Goal: Check status: Check status

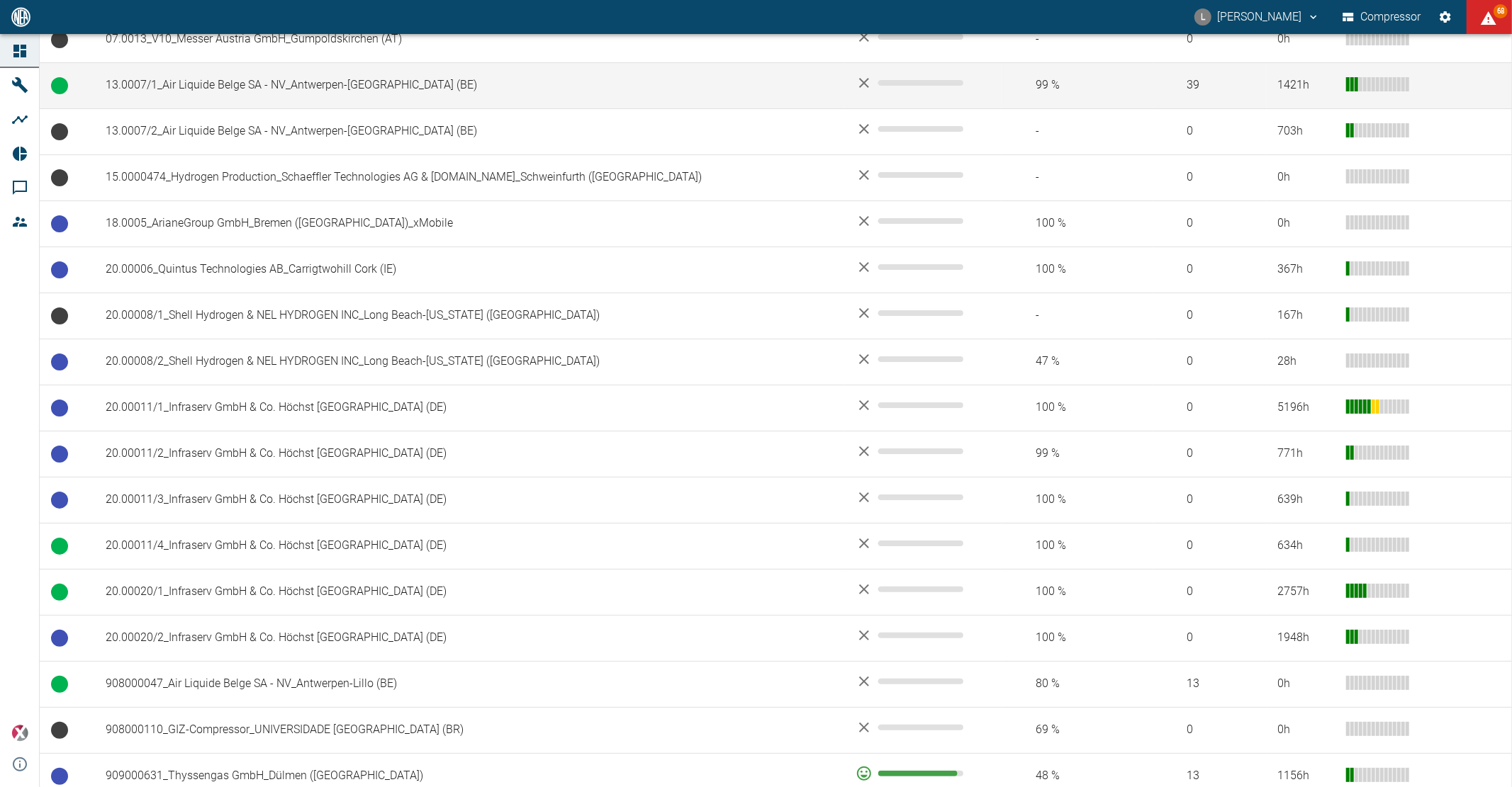
scroll to position [551, 0]
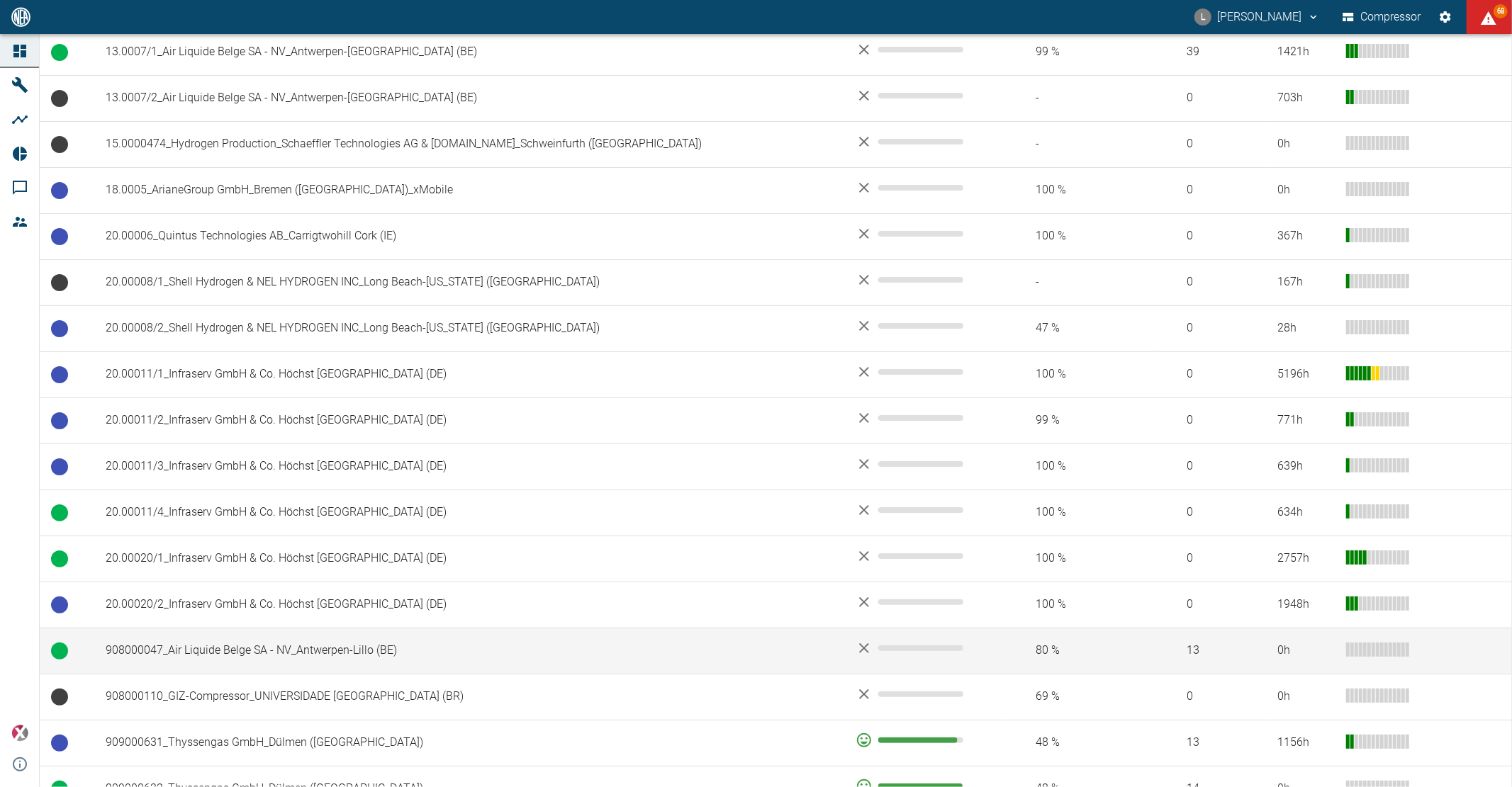
click at [414, 650] on td "908000047_Air Liquide Belge SA - NV_Antwerpen-Lillo (BE)" at bounding box center [469, 651] width 750 height 46
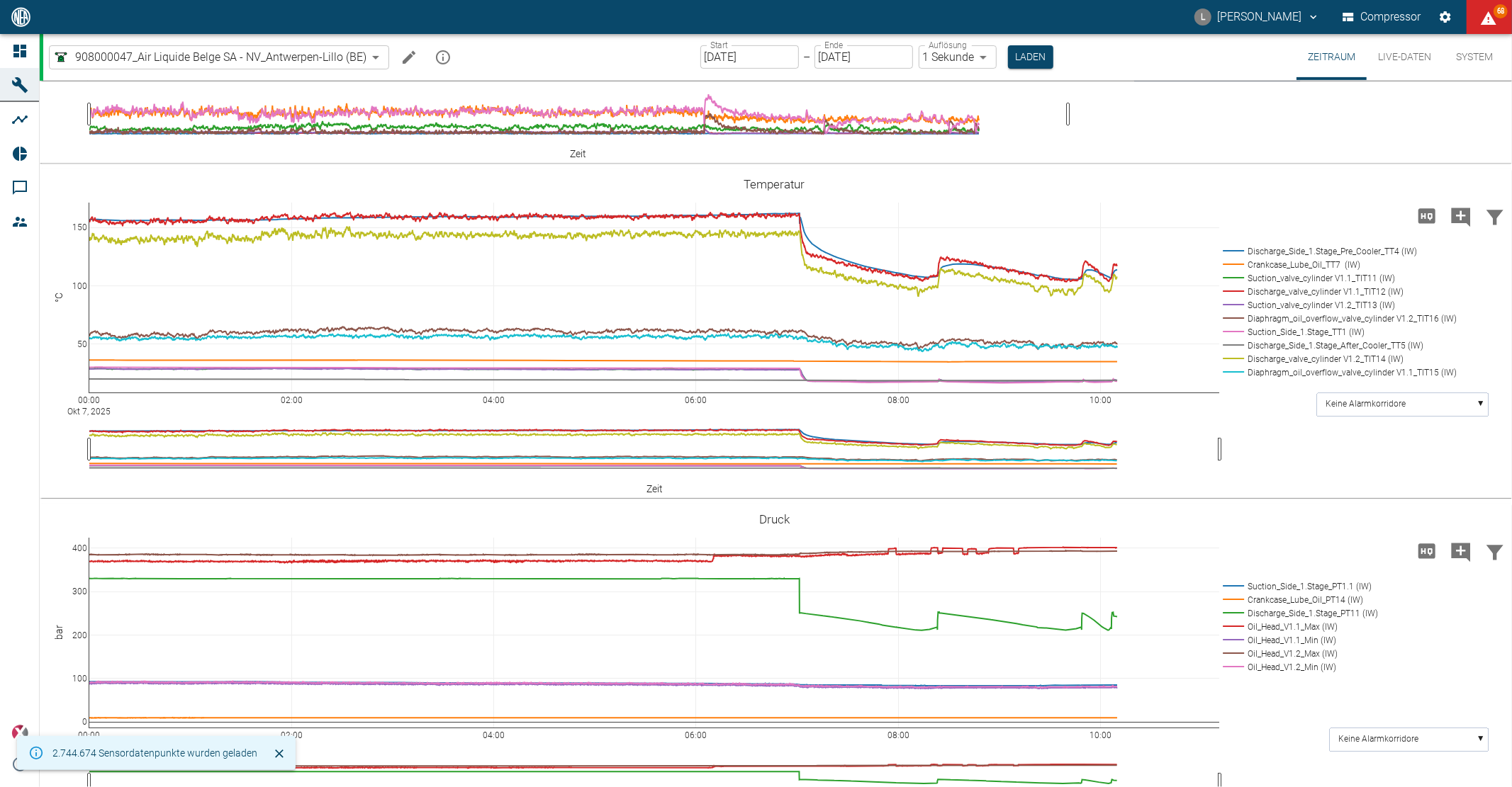
scroll to position [551, 0]
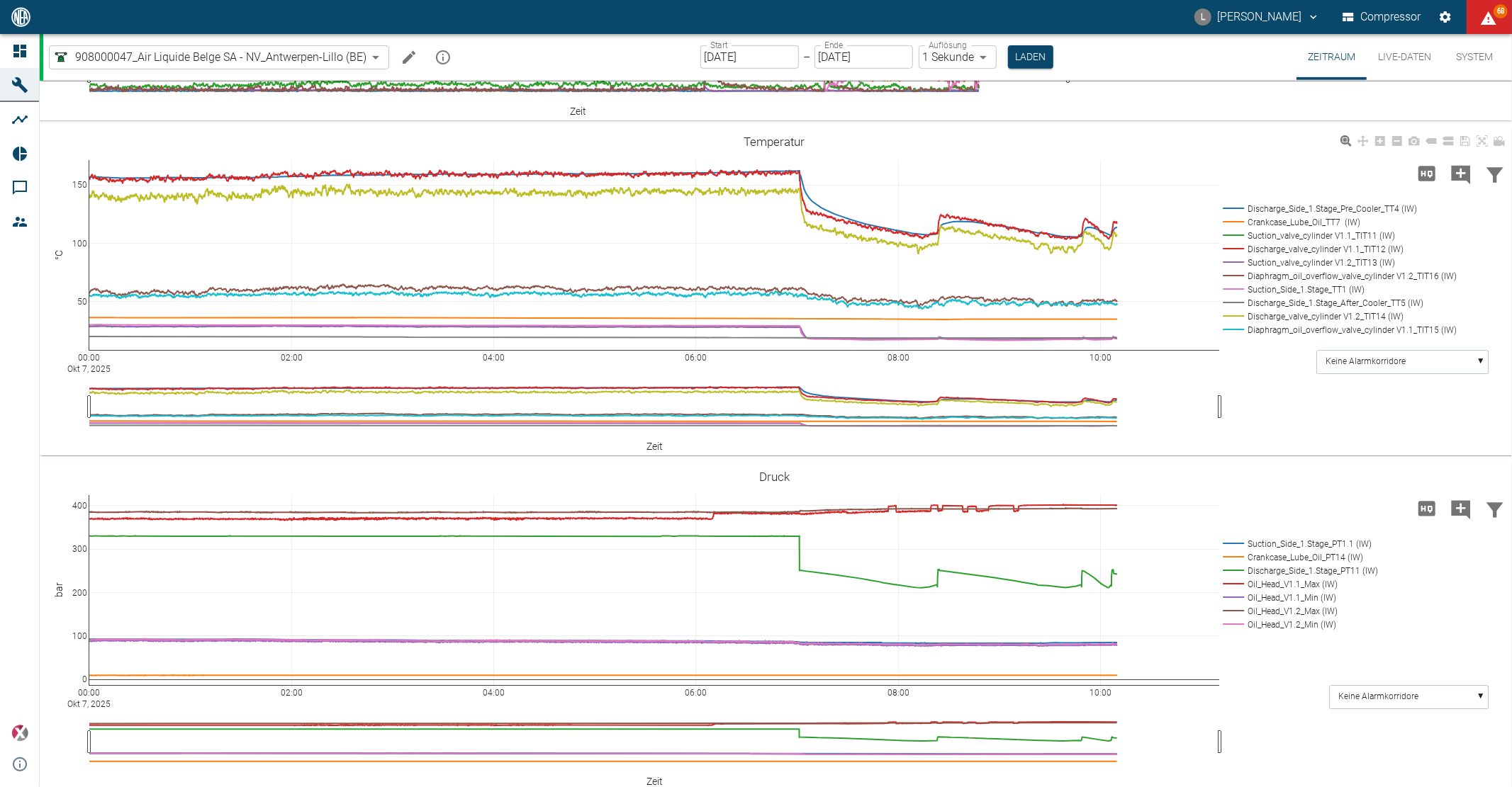
click at [791, 51] on input "[DATE]" at bounding box center [749, 56] width 98 height 23
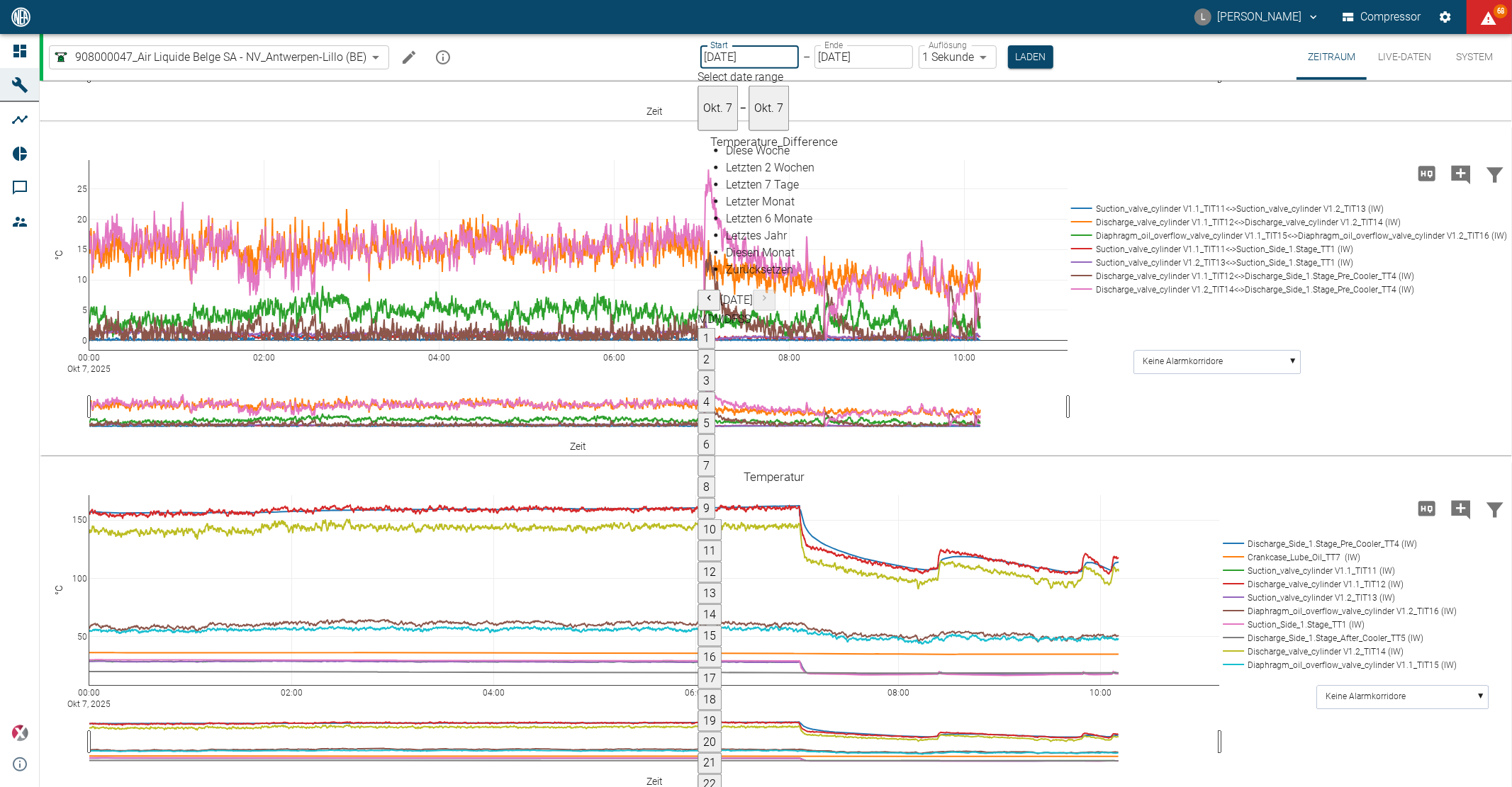
scroll to position [886, 0]
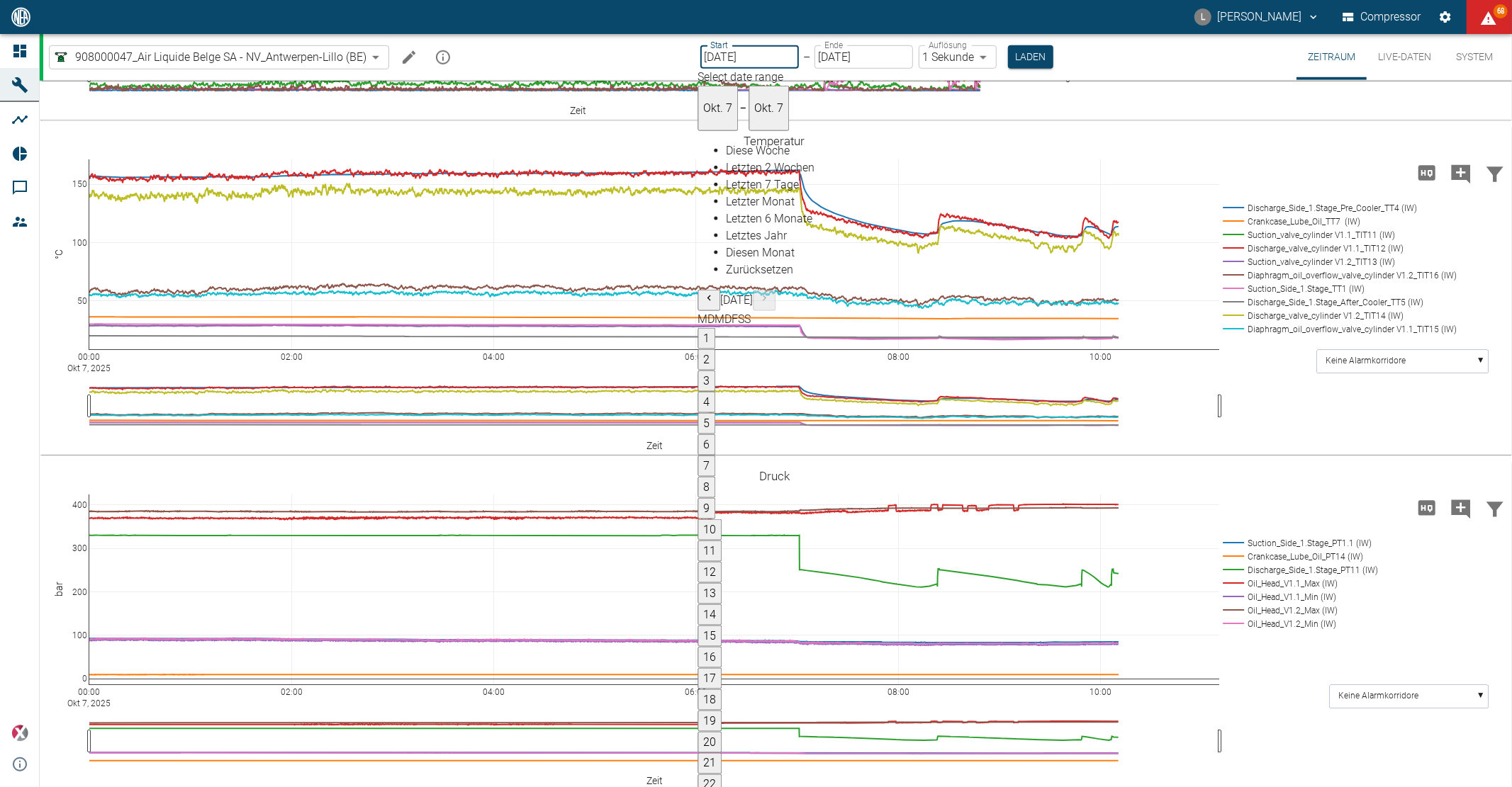
type input "[DATE]"
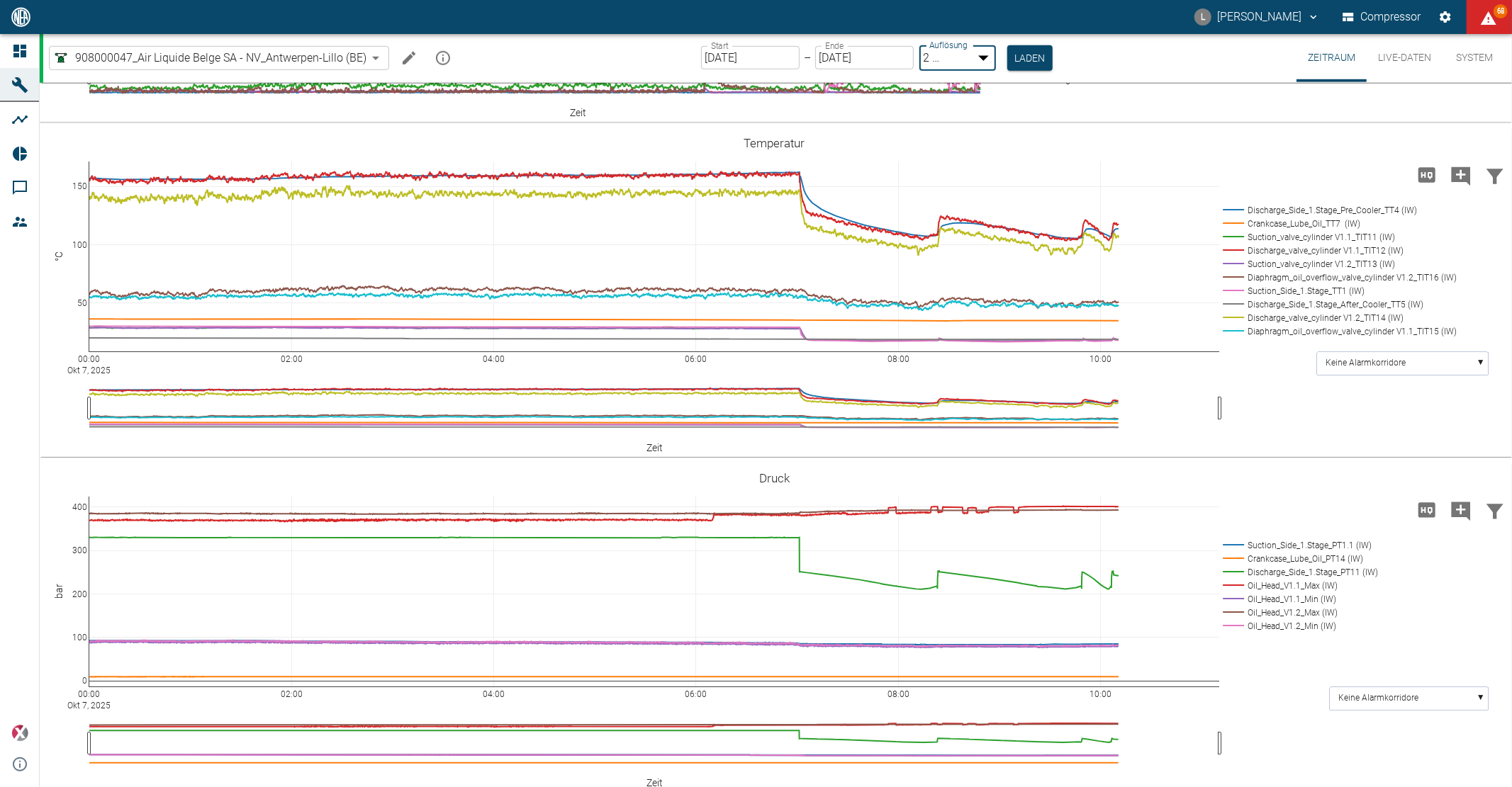
click at [979, 61] on body "L [PERSON_NAME] Compressor 68 Dashboard Maschinen Analysen Reports Kommentare M…" at bounding box center [756, 394] width 1512 height 787
type input "1sec"
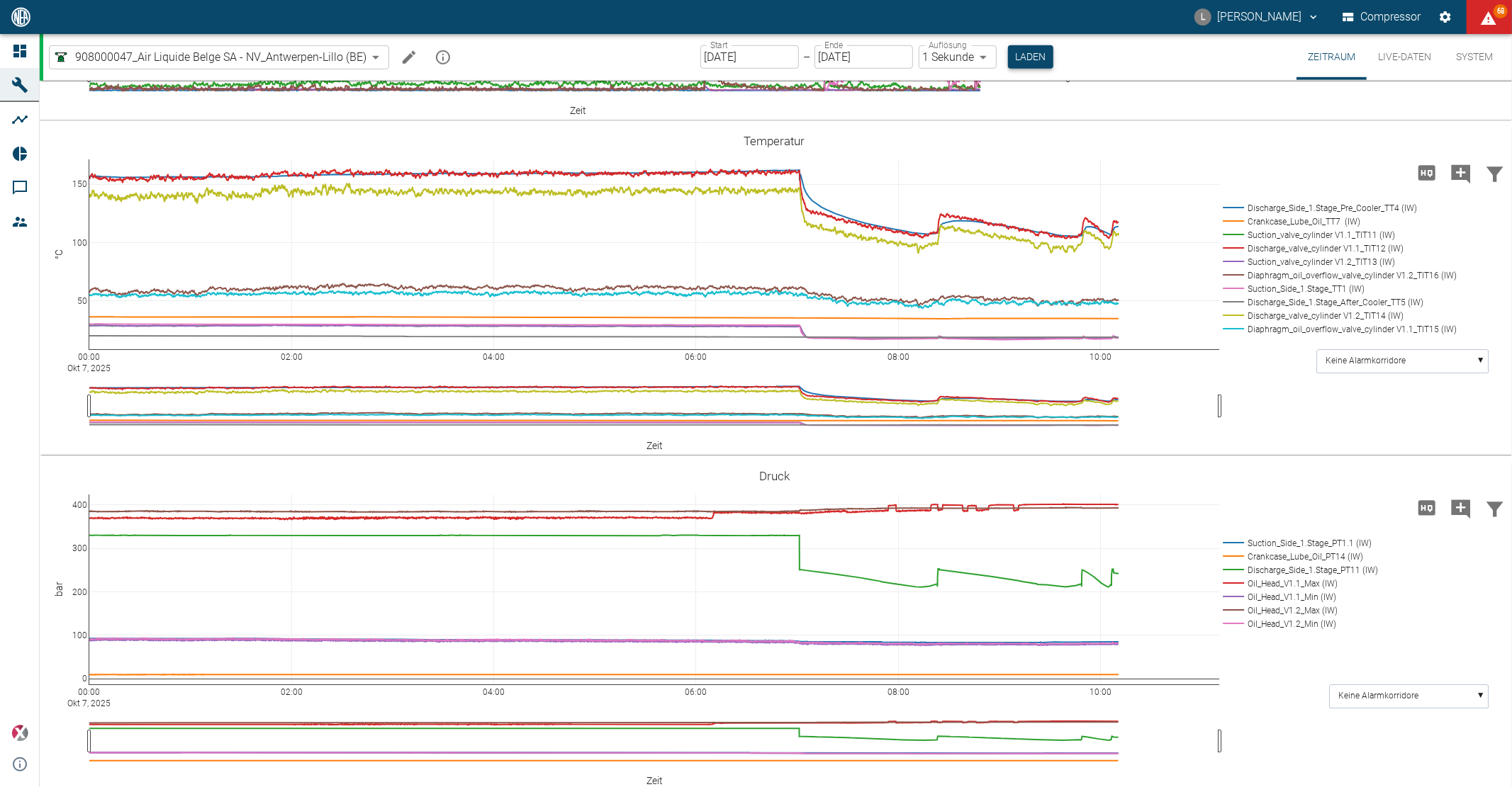
click at [1016, 56] on button "Laden" at bounding box center [1030, 56] width 45 height 23
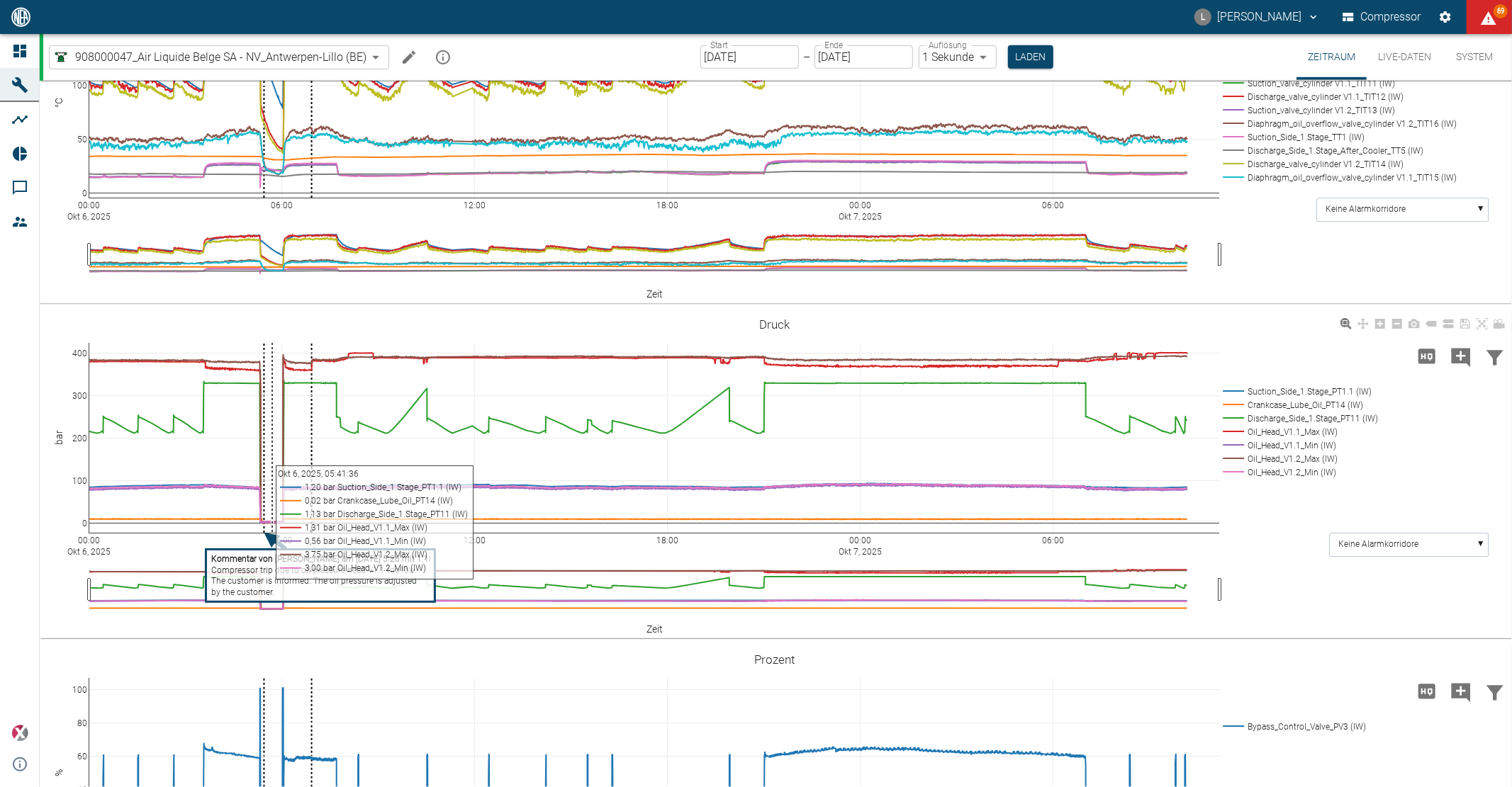
scroll to position [1044, 0]
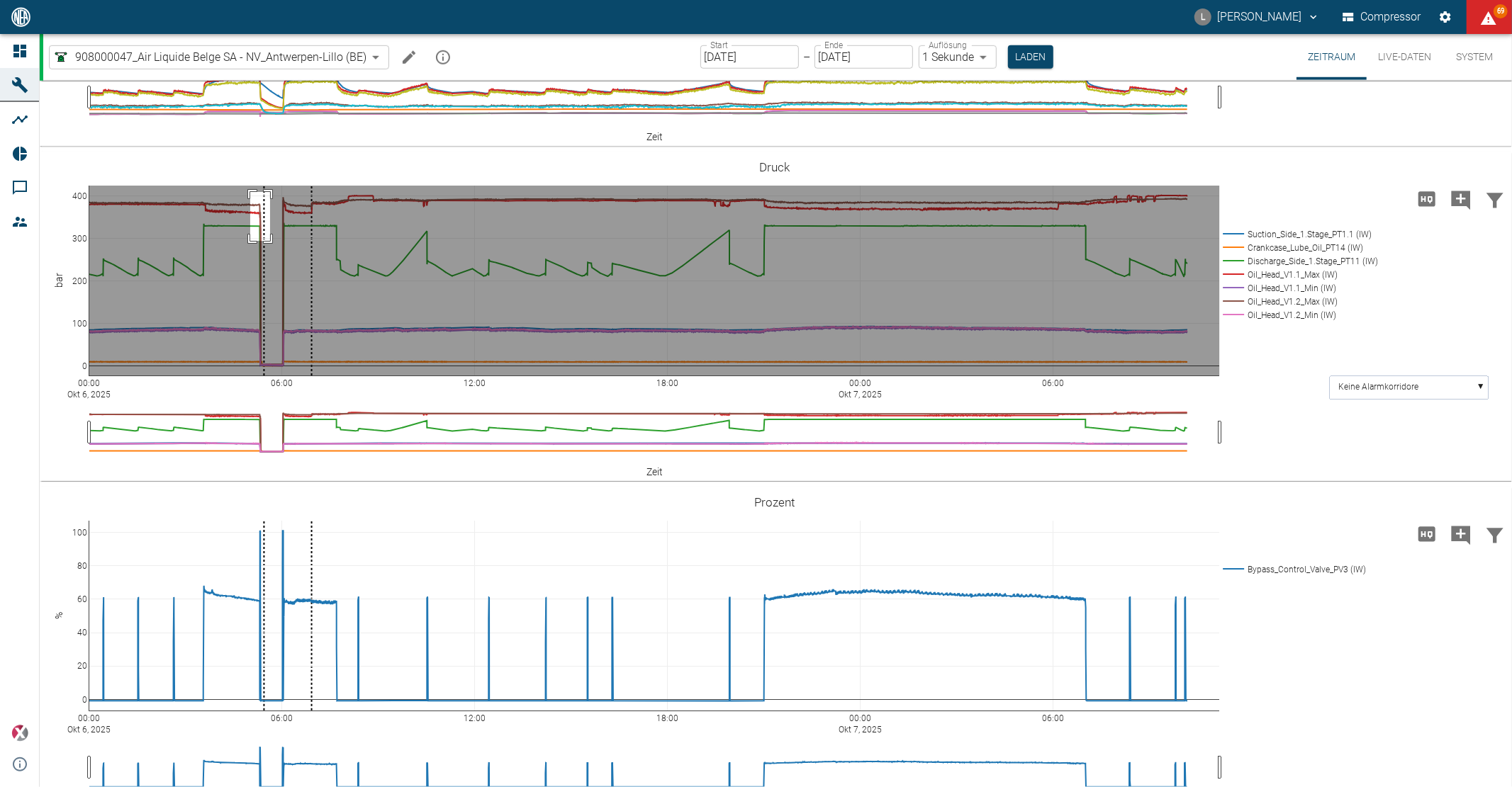
drag, startPoint x: 250, startPoint y: 420, endPoint x: 270, endPoint y: 469, distance: 52.9
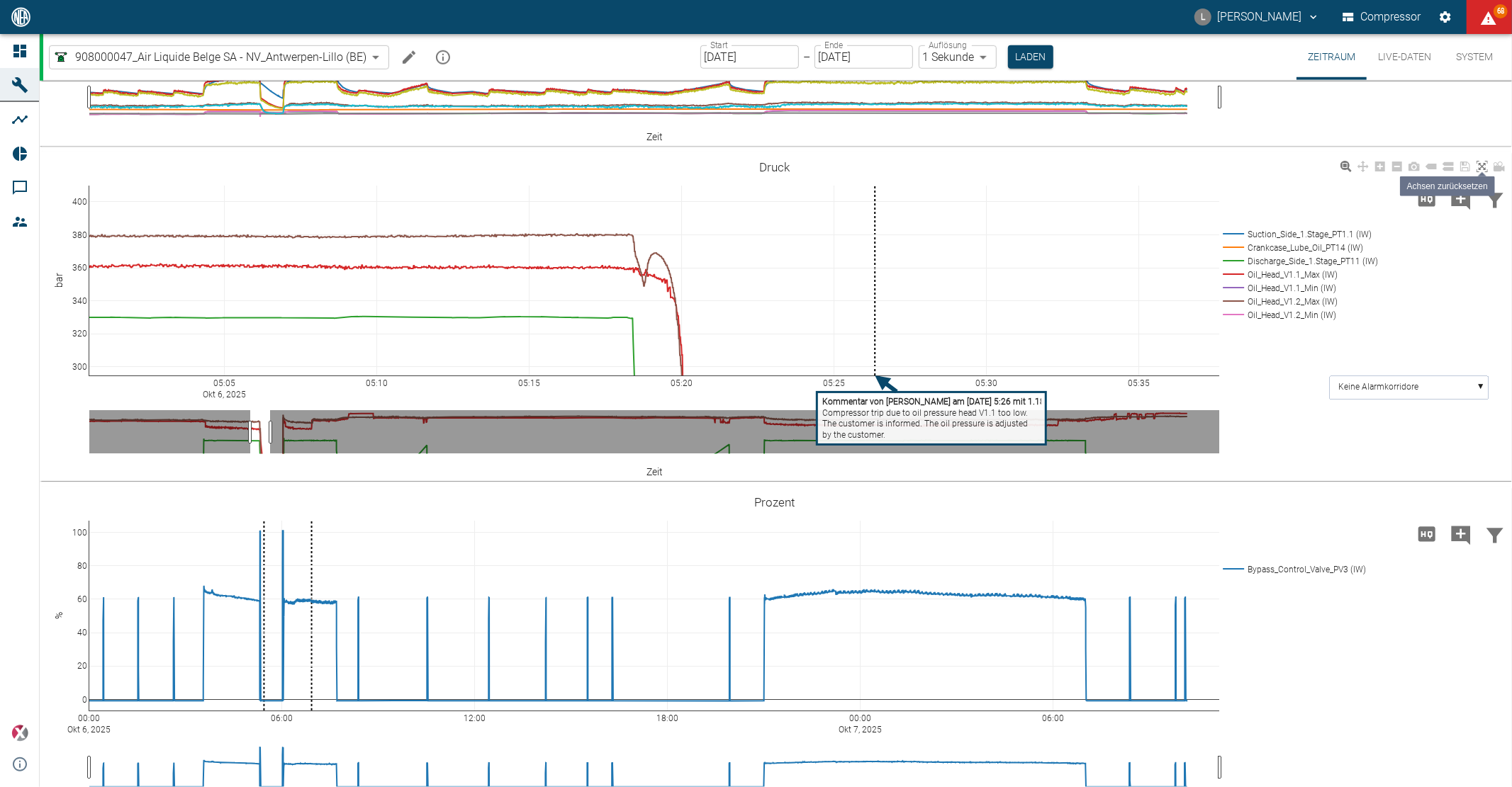
click at [1482, 172] on icon at bounding box center [1482, 167] width 11 height 11
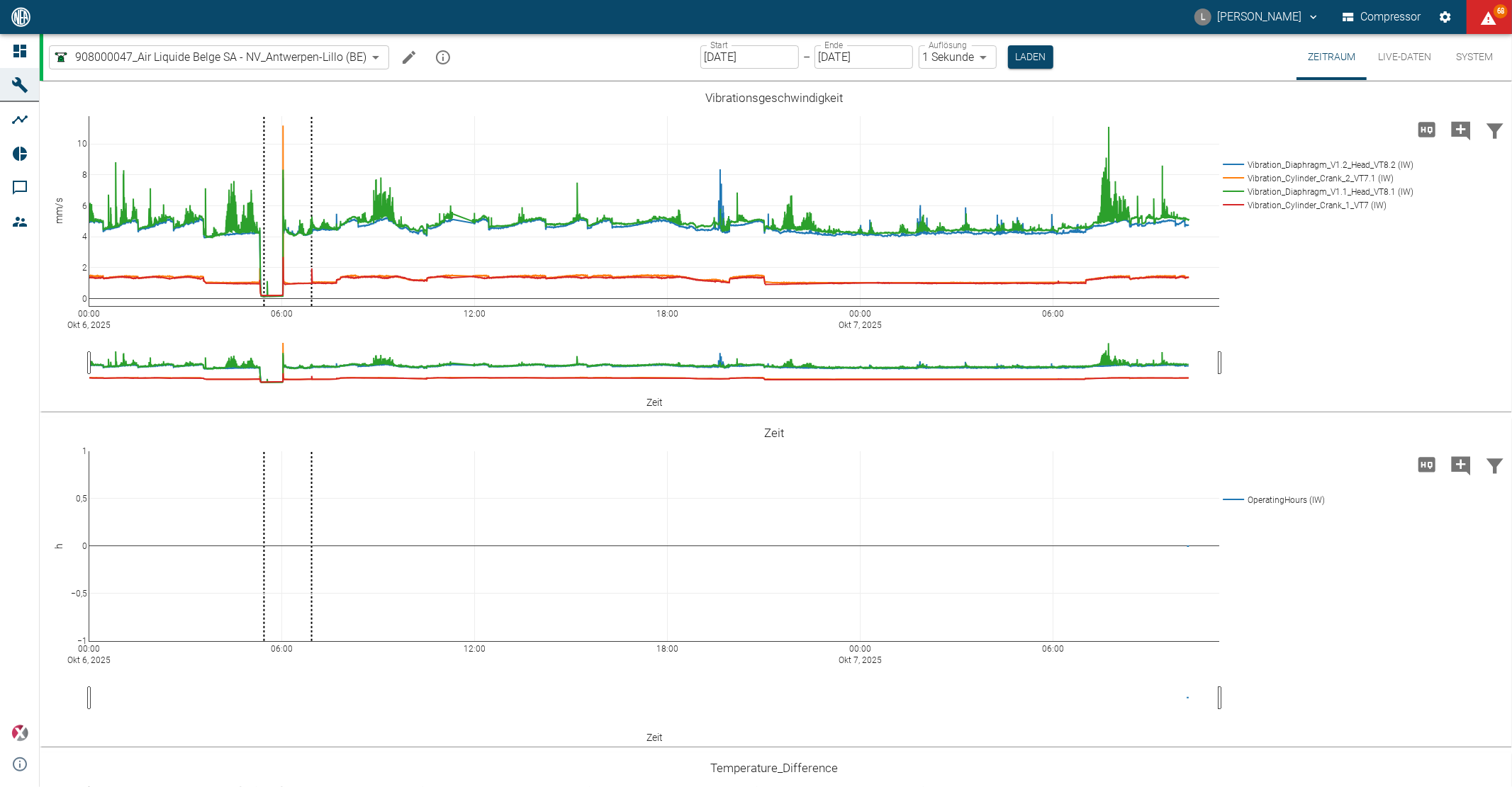
scroll to position [1201, 0]
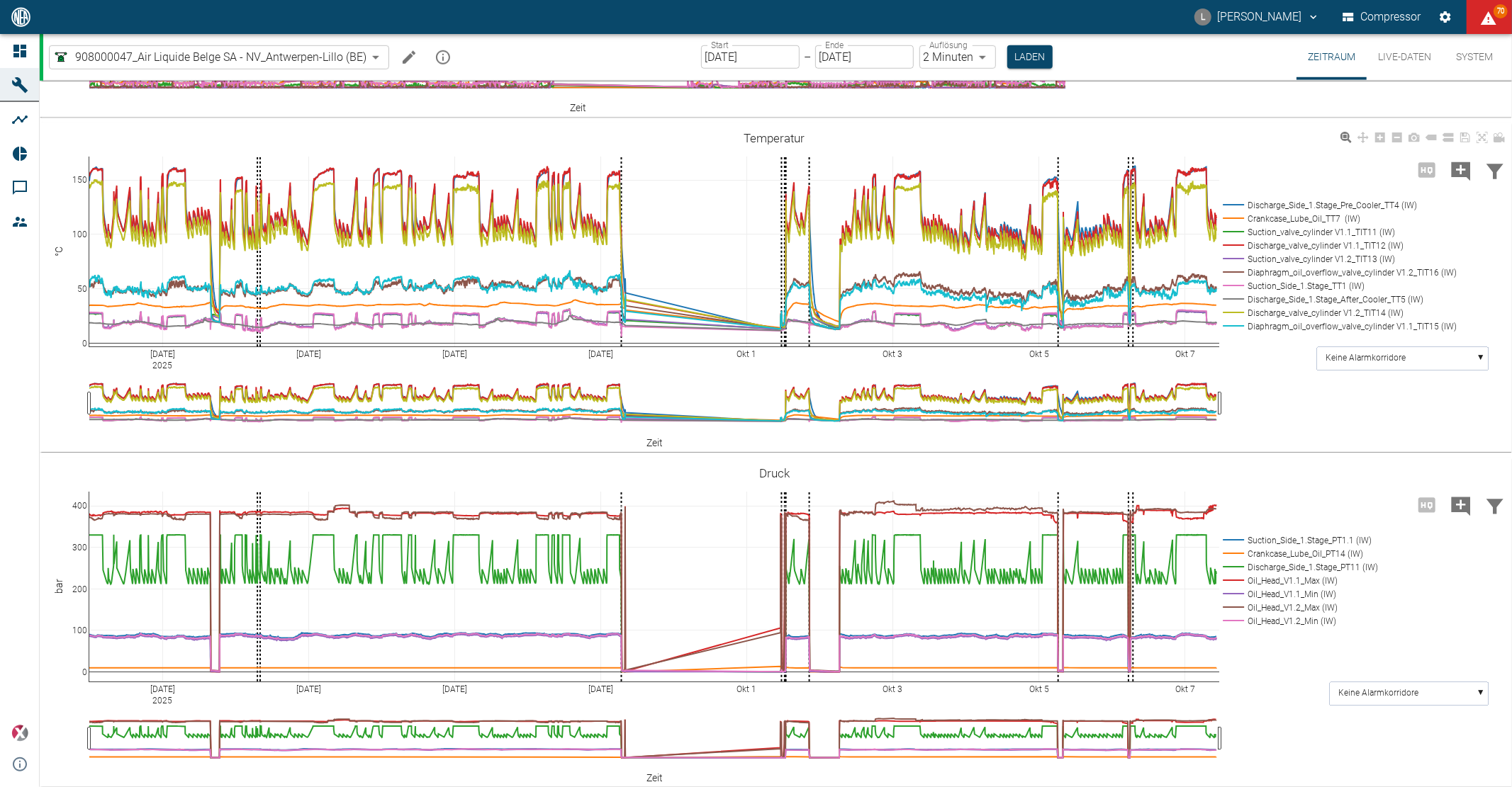
scroll to position [886, 0]
